Goal: Download file/media

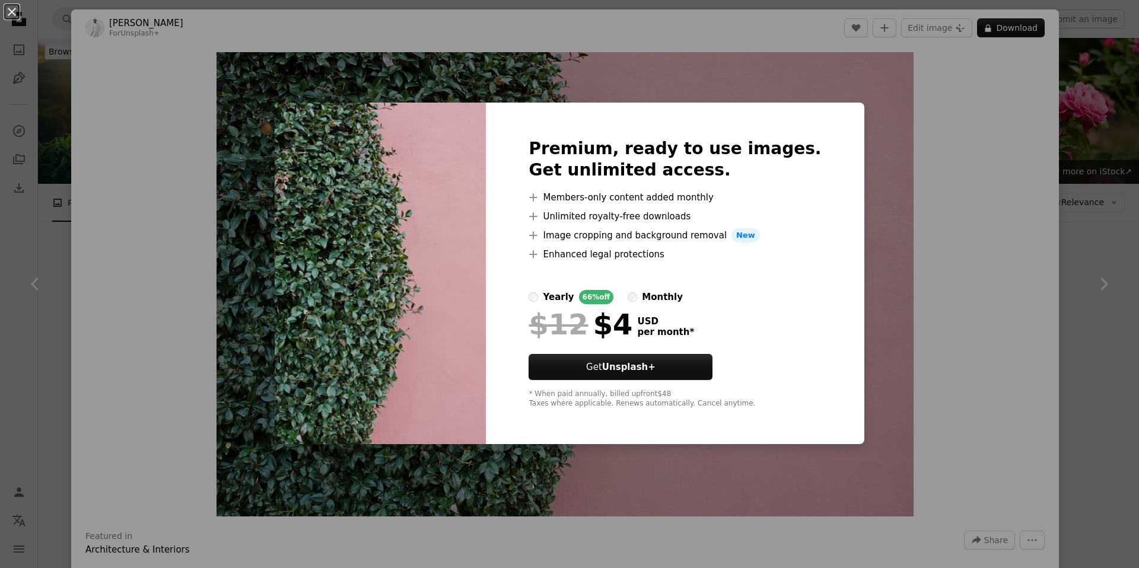
scroll to position [435, 0]
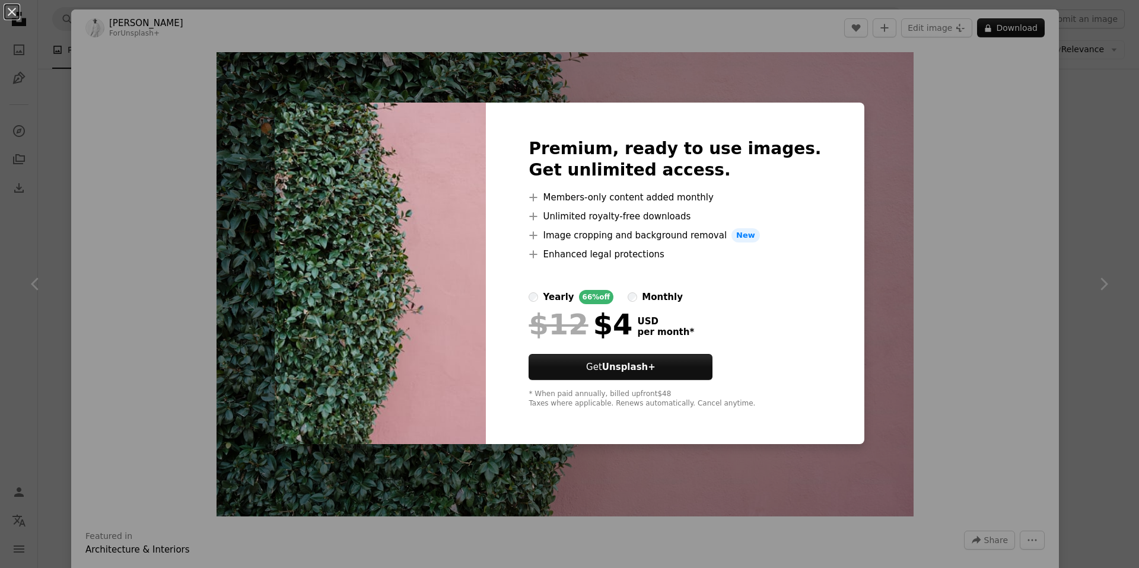
click at [879, 240] on div "An X shape Premium, ready to use images. Get unlimited access. A plus sign Memb…" at bounding box center [569, 284] width 1139 height 568
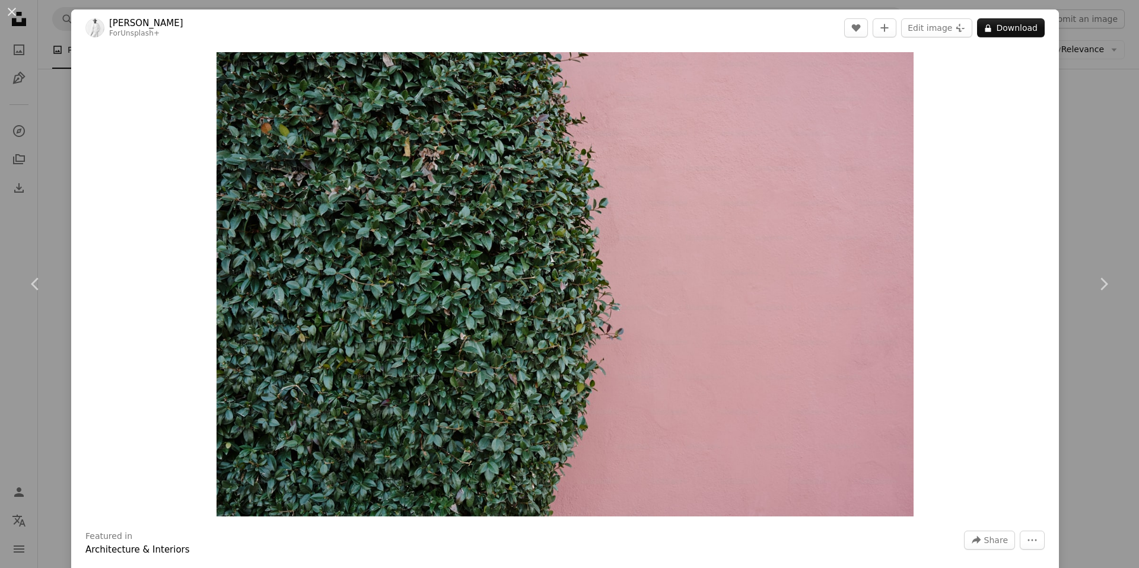
click at [1090, 159] on div "An X shape Chevron left Chevron right [PERSON_NAME] For Unsplash+ A heart A plu…" at bounding box center [569, 284] width 1139 height 568
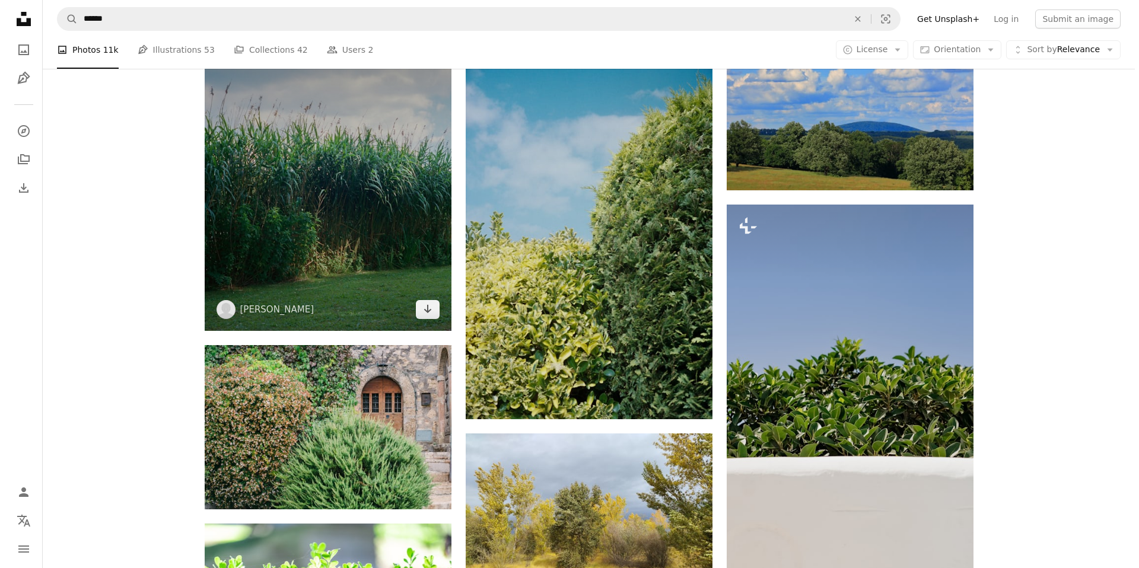
scroll to position [958, 0]
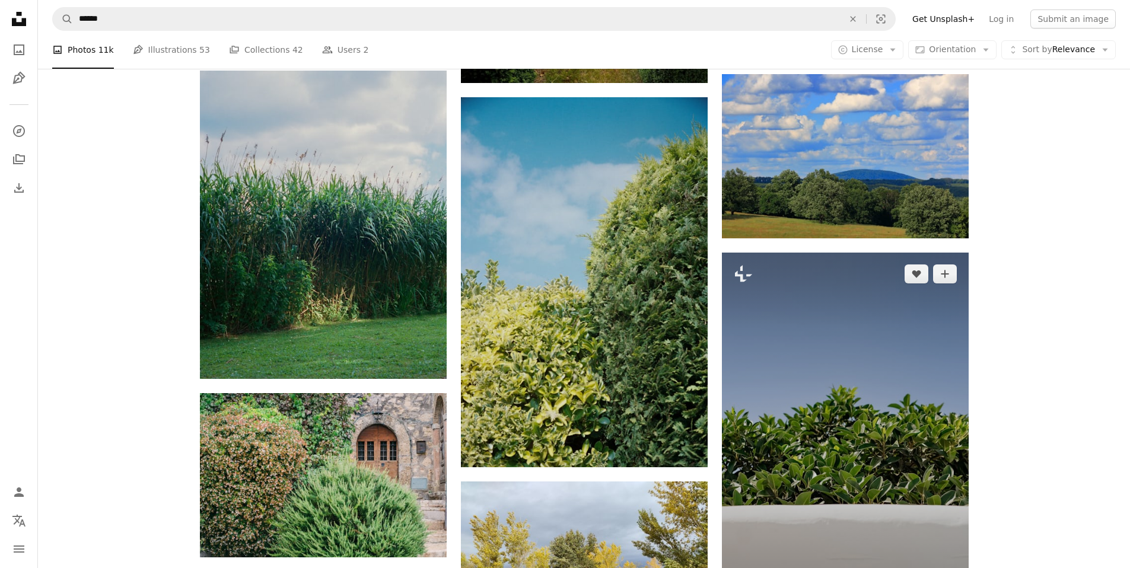
click at [809, 420] on img at bounding box center [845, 437] width 247 height 369
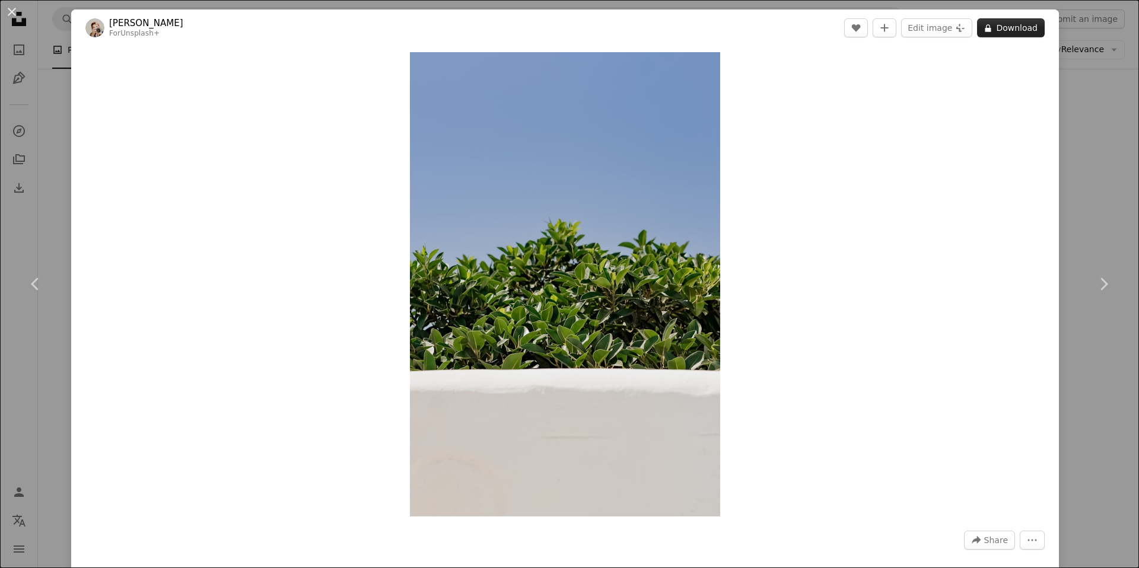
click at [1001, 27] on button "A lock Download" at bounding box center [1011, 27] width 68 height 19
